Goal: Transaction & Acquisition: Purchase product/service

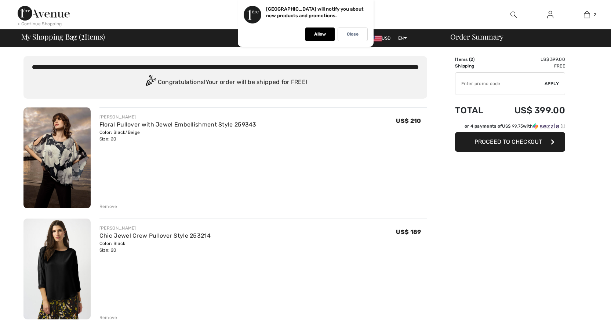
click at [516, 142] on span "Proceed to Checkout" at bounding box center [507, 141] width 67 height 7
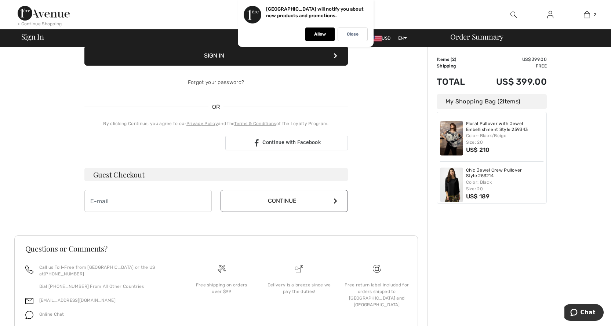
scroll to position [135, 0]
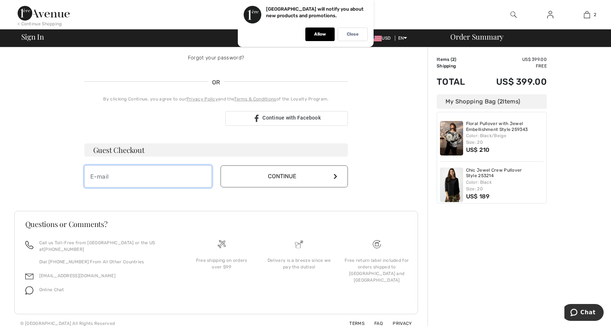
click at [106, 176] on input "email" at bounding box center [147, 176] width 127 height 22
type input "happleton@appletoncampbell.com"
click at [279, 175] on button "Continue" at bounding box center [283, 176] width 127 height 22
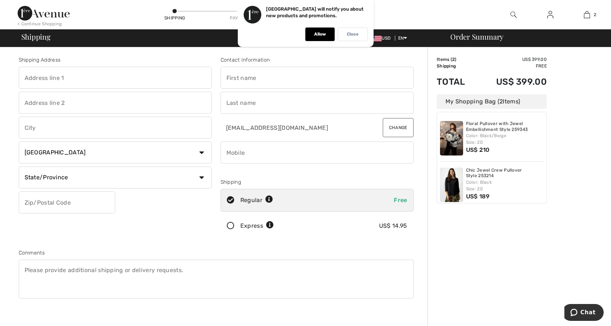
click at [351, 32] on p "Close" at bounding box center [353, 35] width 12 height 6
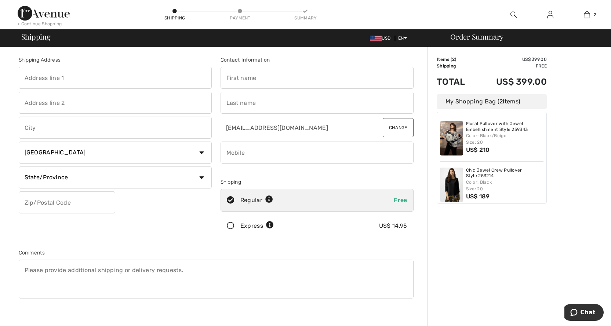
click at [229, 224] on icon at bounding box center [230, 226] width 19 height 8
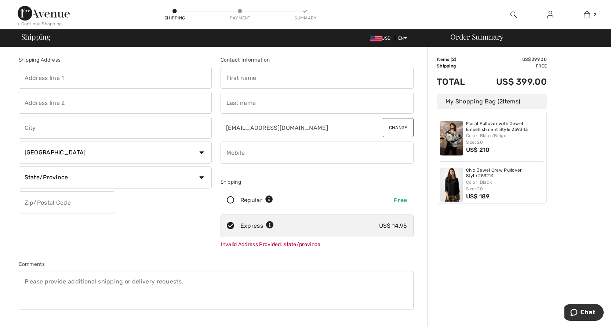
click at [243, 150] on input "phone" at bounding box center [316, 153] width 193 height 22
type input "5402722561"
type input "285 Alwington Blvd"
type input "Warrenton"
select select "US"
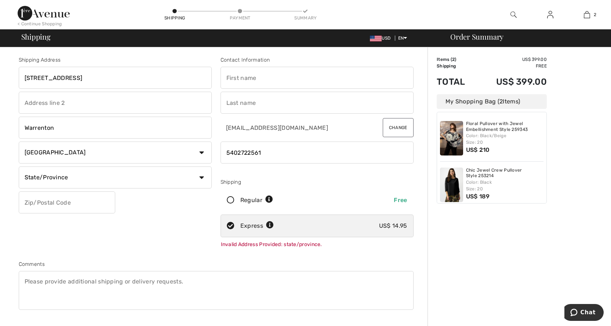
select select "VA"
type input "20186"
type input "Michael and Heather"
type input "Appleton"
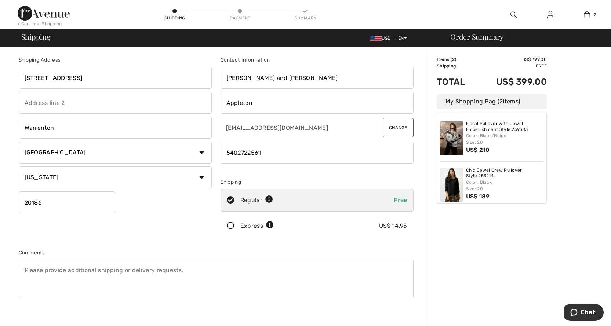
drag, startPoint x: 82, startPoint y: 77, endPoint x: -74, endPoint y: 65, distance: 157.0
click at [0, 65] on html "We value your privacy We use cookies to enhance your browsing experience, serve…" at bounding box center [305, 163] width 611 height 326
type input "74 SASSAFRASS LN"
type input "amissville"
drag, startPoint x: 263, startPoint y: 76, endPoint x: 155, endPoint y: 73, distance: 108.6
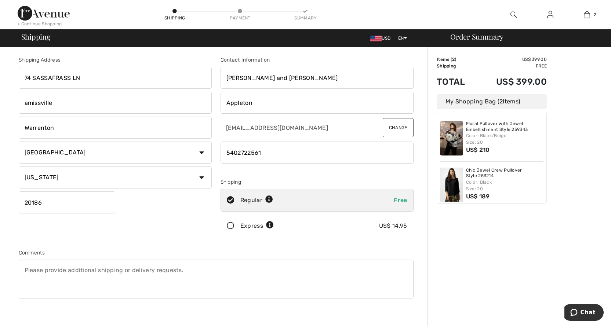
click at [155, 73] on div "Shipping Address 74 SASSAFRASS LN amissville Warrenton Country Canada United St…" at bounding box center [215, 198] width 403 height 318
type input "Heather"
drag, startPoint x: 62, startPoint y: 125, endPoint x: -28, endPoint y: 120, distance: 89.6
click at [0, 120] on html "We value your privacy We use cookies to enhance your browsing experience, serve…" at bounding box center [305, 163] width 611 height 326
type input "AMISSVILLE"
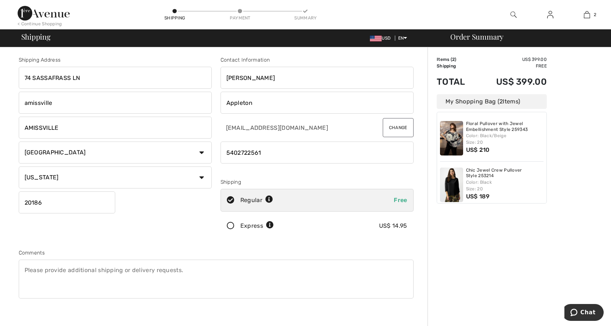
drag, startPoint x: 55, startPoint y: 100, endPoint x: -35, endPoint y: 98, distance: 89.5
click at [0, 98] on html "We value your privacy We use cookies to enhance your browsing experience, serve…" at bounding box center [305, 163] width 611 height 326
drag, startPoint x: 44, startPoint y: 204, endPoint x: -23, endPoint y: 199, distance: 67.3
click at [0, 199] on html "We value your privacy We use cookies to enhance your browsing experience, serve…" at bounding box center [305, 163] width 611 height 326
type input "201064318"
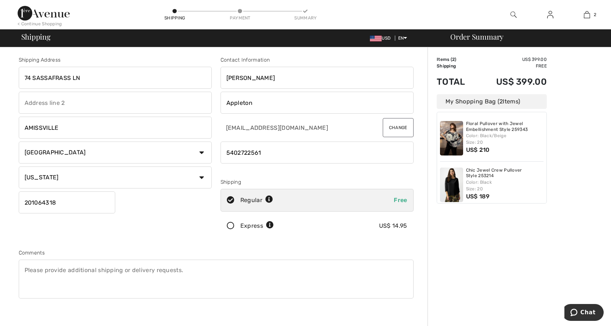
click at [231, 225] on icon at bounding box center [230, 226] width 19 height 8
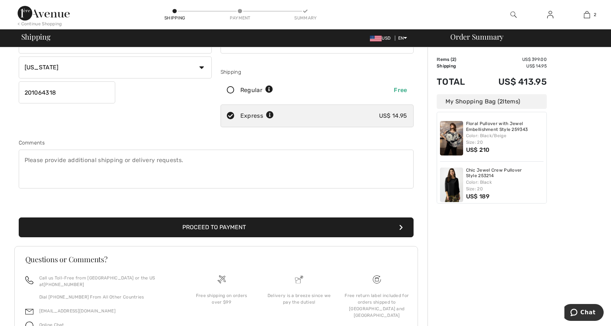
scroll to position [145, 0]
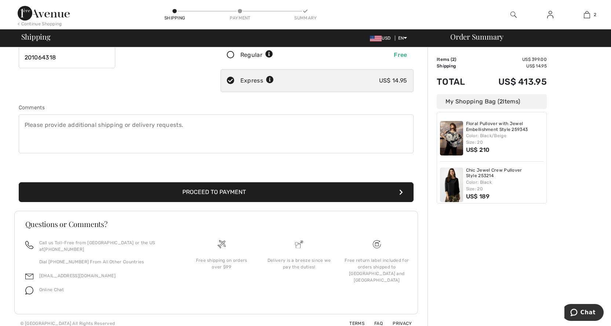
click at [234, 194] on button "Proceed to Payment" at bounding box center [216, 192] width 395 height 20
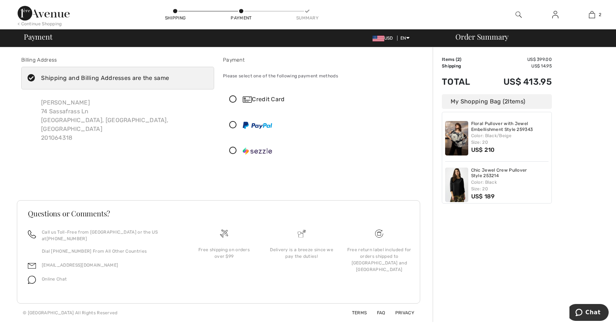
click at [234, 124] on icon at bounding box center [232, 125] width 19 height 8
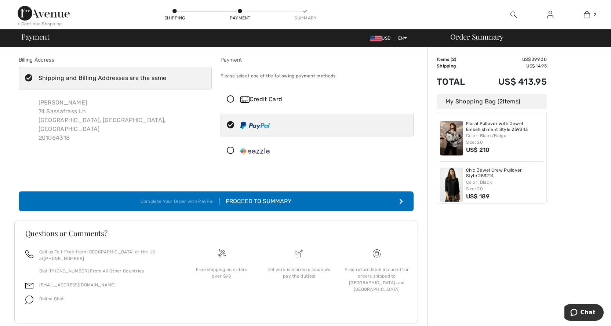
click at [248, 200] on div "Proceed to Summary" at bounding box center [256, 201] width 72 height 9
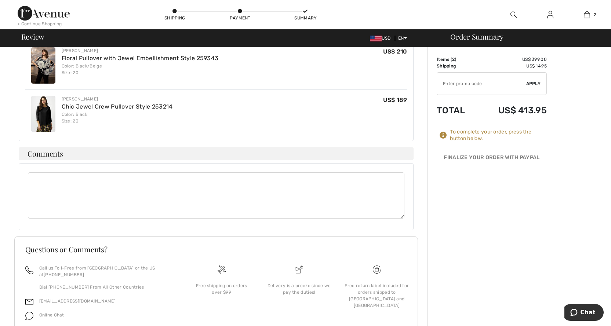
scroll to position [293, 0]
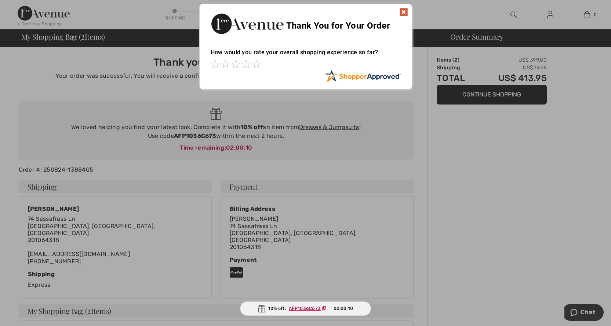
click at [406, 10] on img at bounding box center [403, 12] width 9 height 9
